Goal: Ask a question

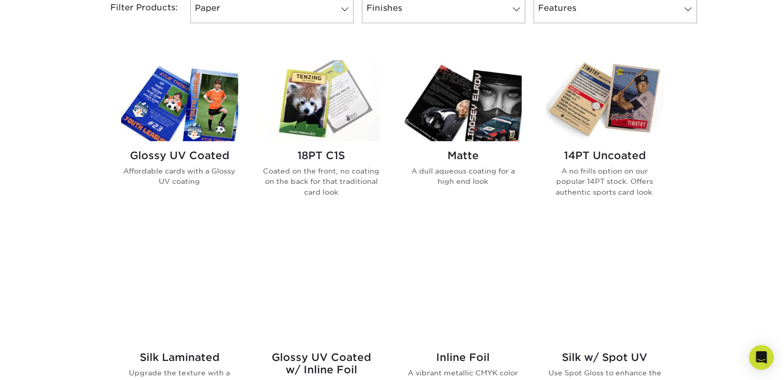
scroll to position [459, 0]
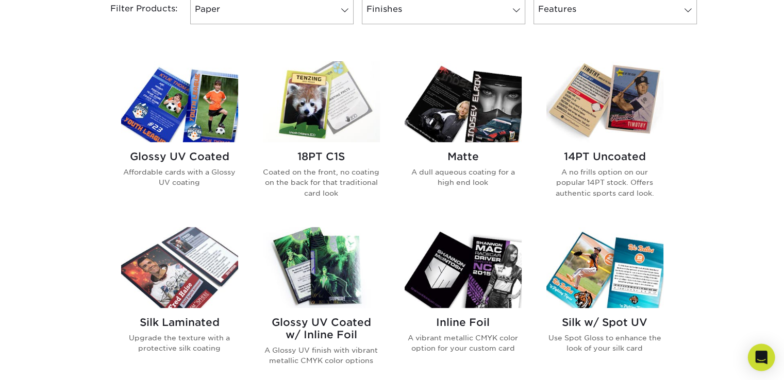
click at [758, 360] on icon "Open Intercom Messenger" at bounding box center [760, 357] width 13 height 13
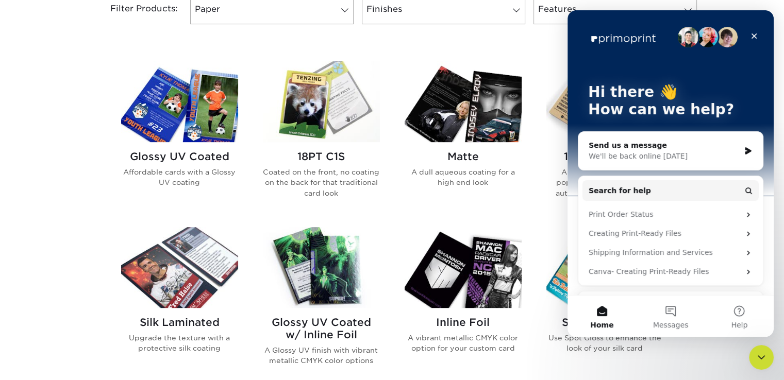
scroll to position [0, 0]
click at [679, 318] on button "Messages" at bounding box center [670, 316] width 69 height 41
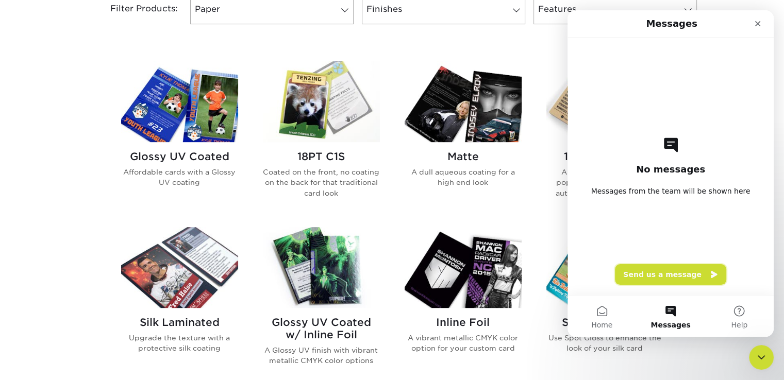
click at [661, 277] on button "Send us a message" at bounding box center [670, 274] width 111 height 21
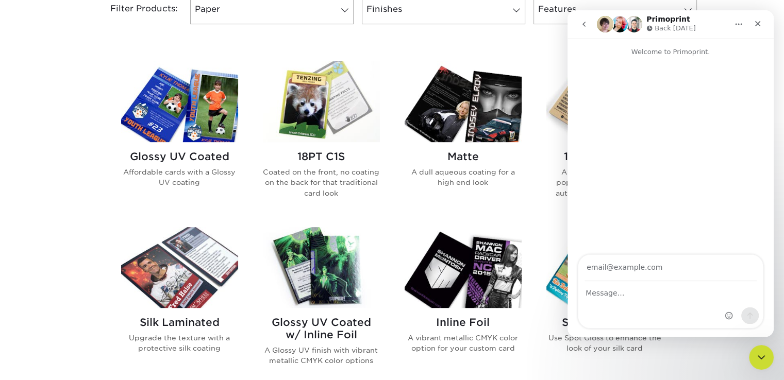
click at [626, 301] on div "Intercom messenger" at bounding box center [670, 305] width 184 height 46
click at [613, 293] on textarea "Message…" at bounding box center [670, 291] width 184 height 18
type textarea "hi"
click at [605, 266] on input "Your email" at bounding box center [670, 268] width 172 height 26
type input "[EMAIL_ADDRESS][DOMAIN_NAME]"
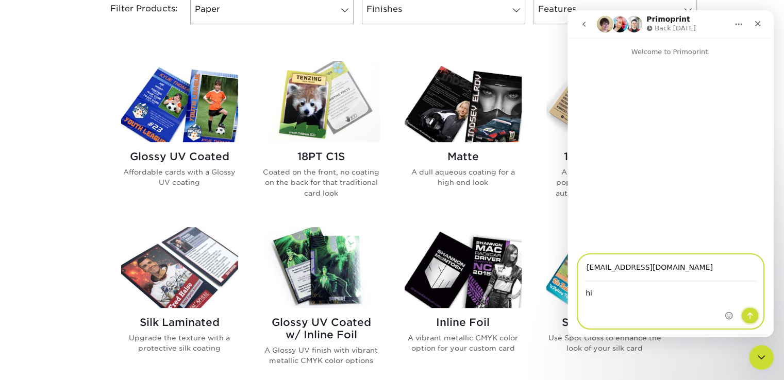
click at [751, 316] on icon "Send a message…" at bounding box center [749, 316] width 8 height 8
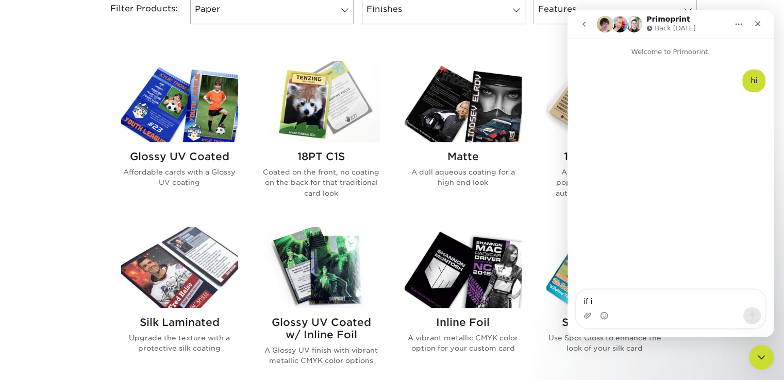
type textarea "if i"
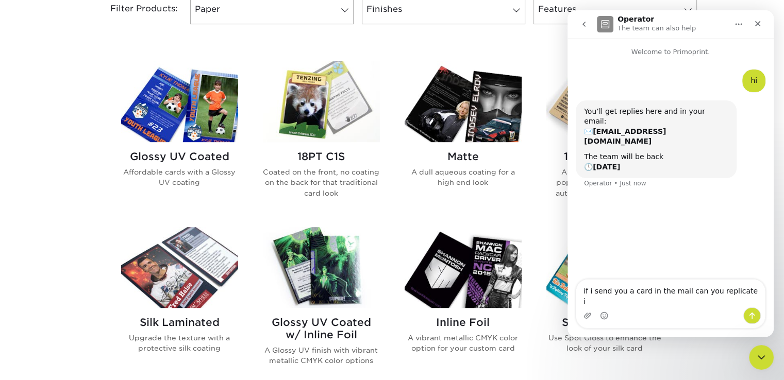
type textarea "if i send you a card in the mail can you replicate it"
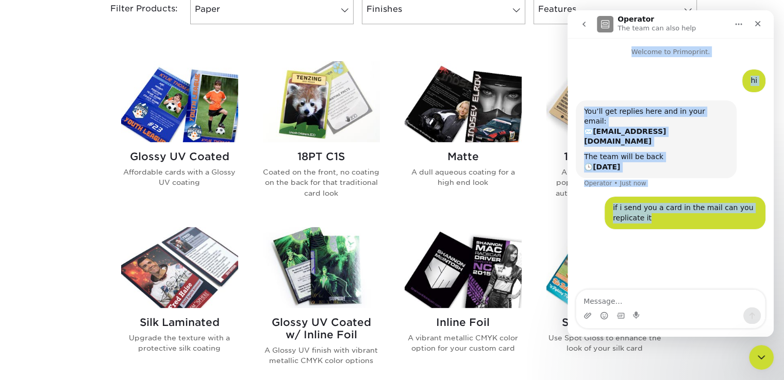
drag, startPoint x: 756, startPoint y: 25, endPoint x: 674, endPoint y: 229, distance: 219.8
click at [674, 229] on div "Operator The team can also help Welcome to Primoprint. hi • Just now You’ll get…" at bounding box center [670, 173] width 206 height 327
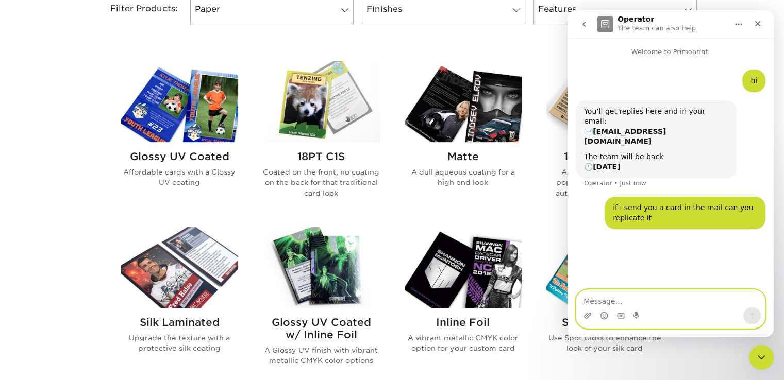
click at [674, 303] on textarea "Message…" at bounding box center [670, 299] width 189 height 18
click at [676, 304] on textarea "Message…" at bounding box center [670, 299] width 189 height 18
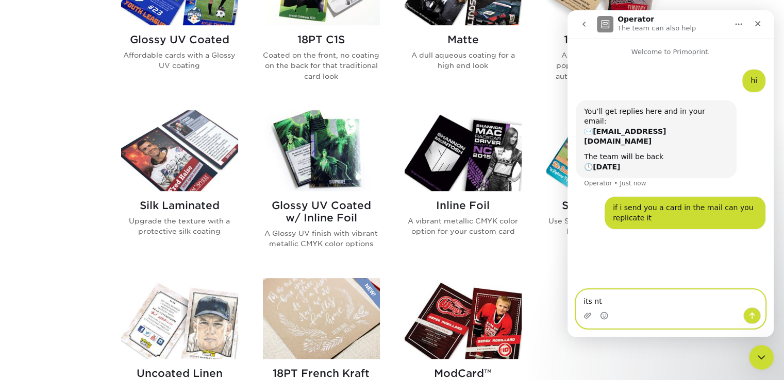
scroll to position [585, 0]
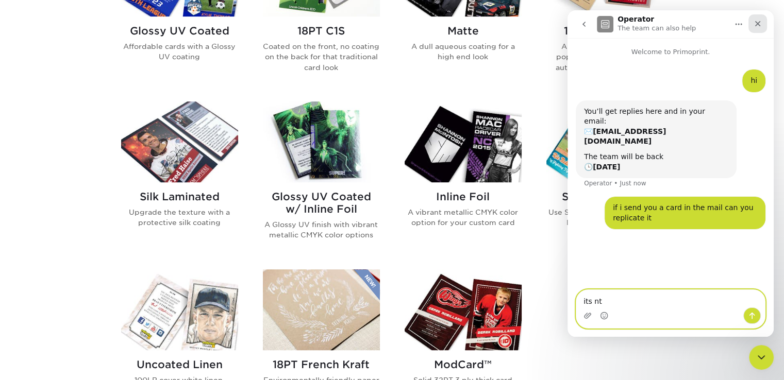
type textarea "its nt"
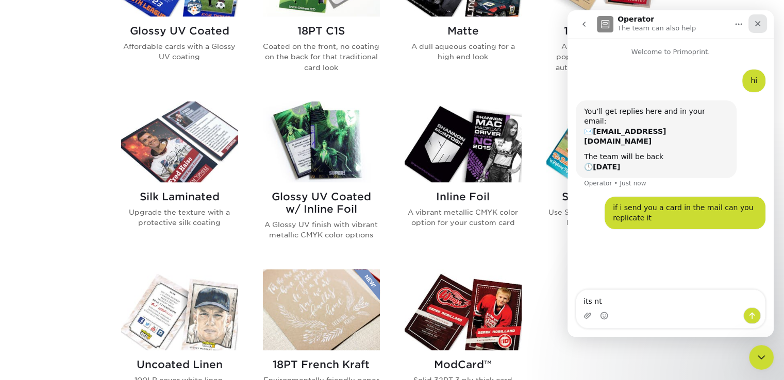
click at [755, 24] on icon "Close" at bounding box center [757, 24] width 8 height 8
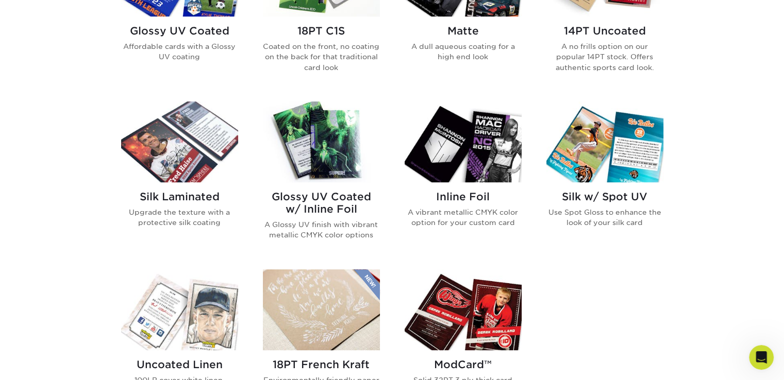
scroll to position [0, 0]
